Goal: Task Accomplishment & Management: Manage account settings

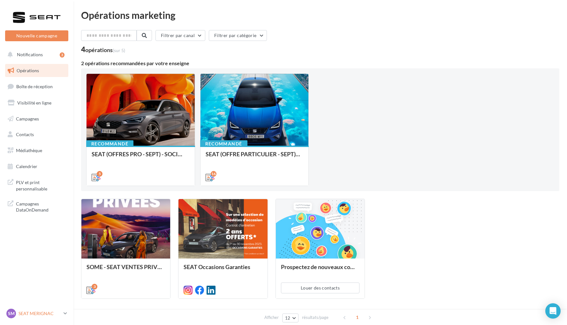
click at [30, 311] on p "SEAT MERIGNAC" at bounding box center [40, 313] width 42 height 6
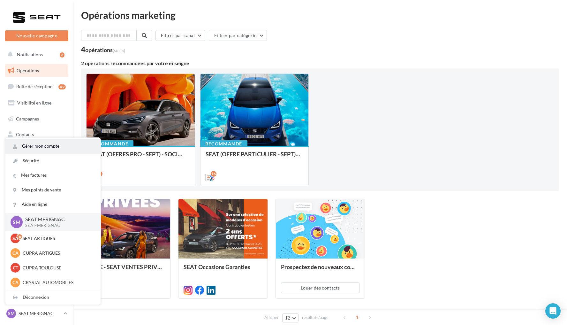
click at [56, 145] on link "Gérer mon compte" at bounding box center [52, 146] width 95 height 14
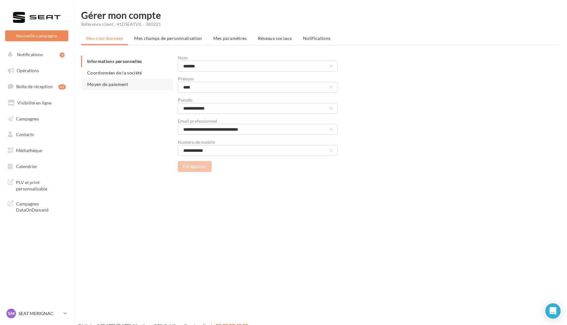
click at [114, 86] on span "Moyen de paiement" at bounding box center [107, 83] width 41 height 5
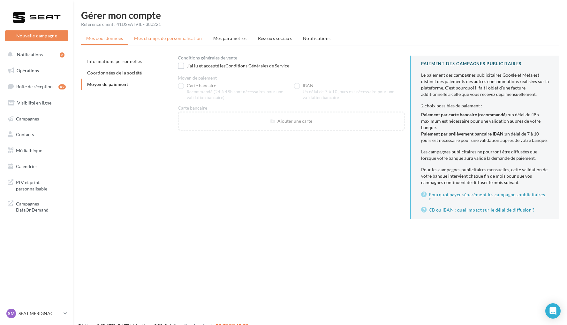
click at [184, 36] on span "Mes champs de personnalisation" at bounding box center [168, 37] width 68 height 5
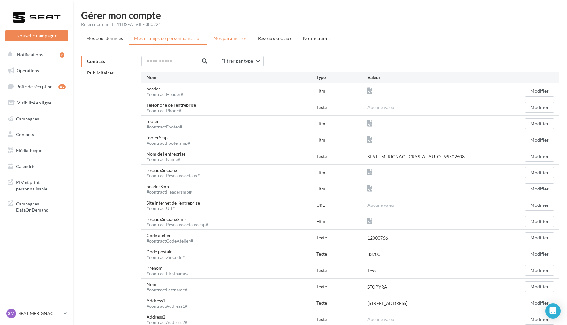
click at [225, 39] on span "Mes paramètres" at bounding box center [230, 37] width 34 height 5
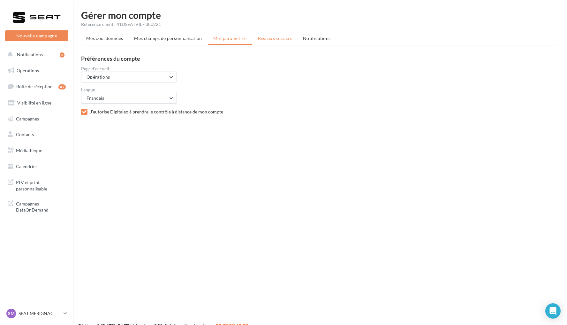
click at [258, 40] on span "Réseaux sociaux" at bounding box center [275, 37] width 34 height 5
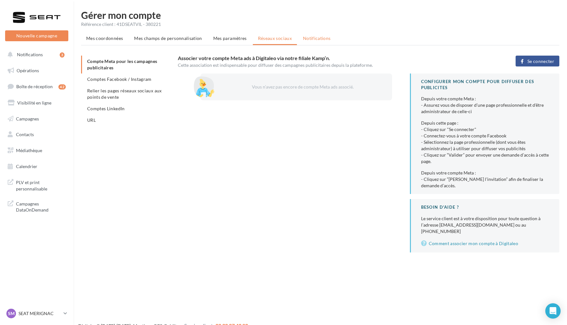
click at [303, 38] on span "Notifications" at bounding box center [317, 37] width 28 height 5
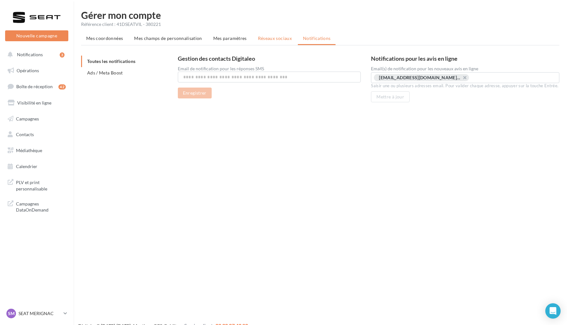
click at [281, 42] on li "Réseaux sociaux" at bounding box center [275, 39] width 44 height 12
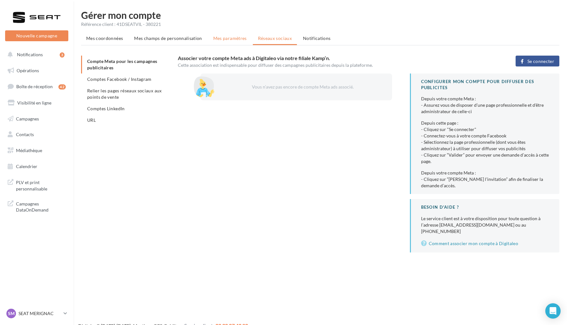
click at [230, 39] on span "Mes paramètres" at bounding box center [230, 37] width 34 height 5
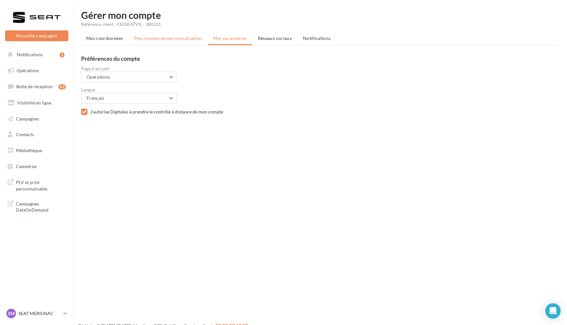
click at [199, 35] on li "Mes champs de personnalisation" at bounding box center [168, 39] width 78 height 12
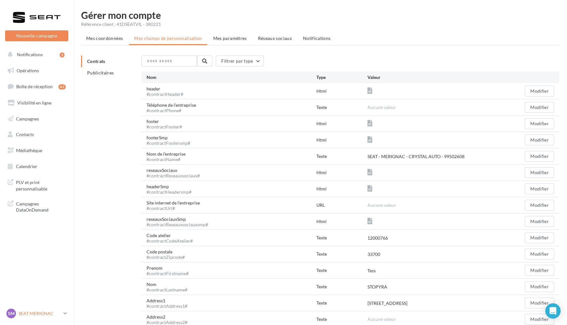
click at [28, 312] on p "SEAT MERIGNAC" at bounding box center [40, 313] width 42 height 6
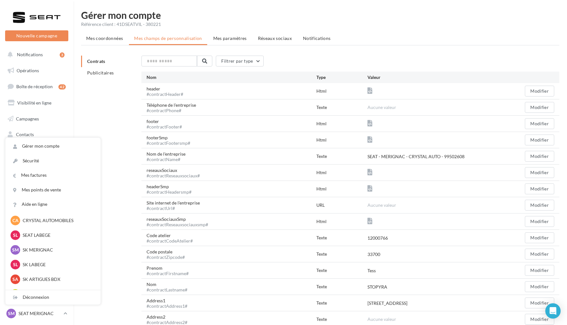
scroll to position [70, 0]
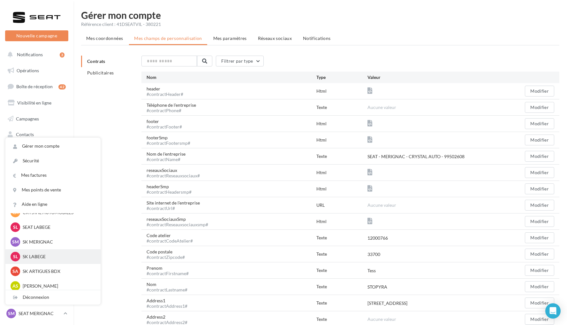
click at [52, 259] on p "SK LABEGE" at bounding box center [58, 256] width 70 height 6
